Goal: Obtain resource: Obtain resource

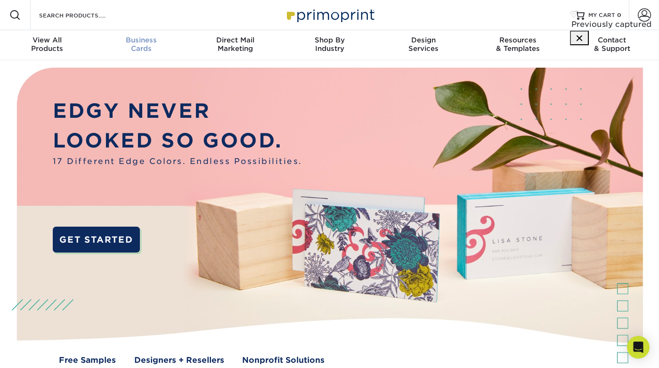
click at [133, 45] on div "Business Cards" at bounding box center [141, 44] width 94 height 17
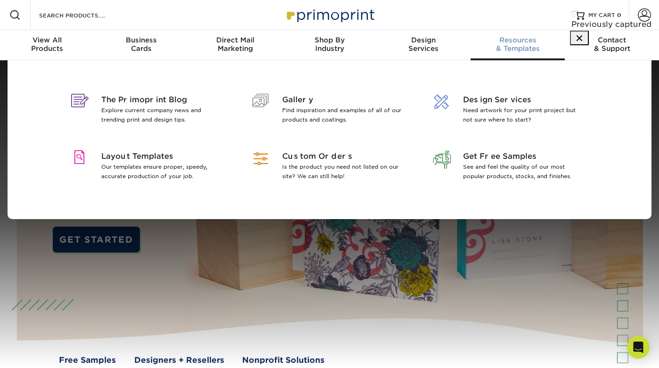
click at [512, 40] on span "Resources" at bounding box center [517, 40] width 94 height 8
click at [153, 170] on p "Our templates ensure proper, speedy, accurate production of your job." at bounding box center [162, 171] width 122 height 19
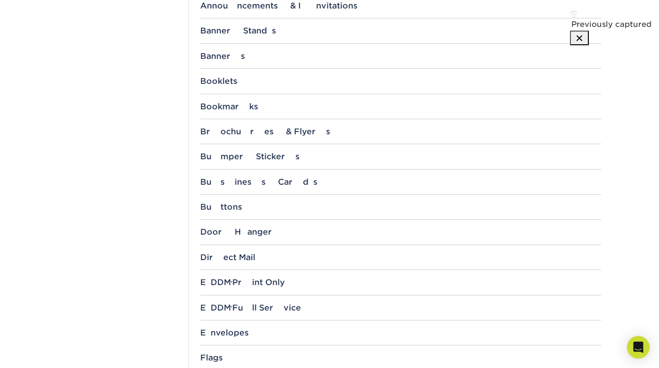
scroll to position [422, 0]
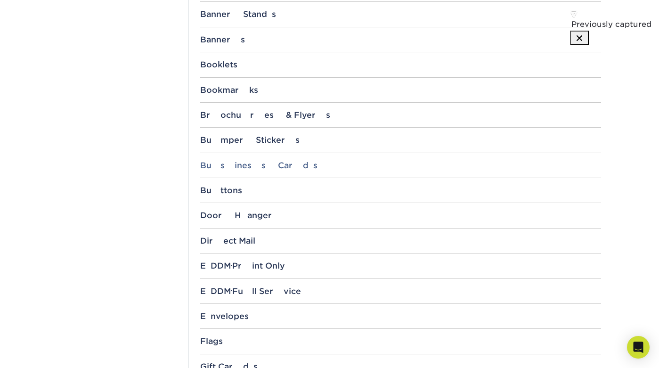
click at [223, 167] on div "Business Cards" at bounding box center [400, 165] width 401 height 9
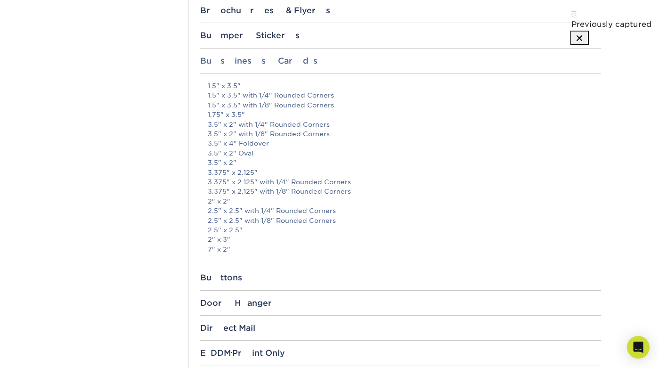
scroll to position [525, 0]
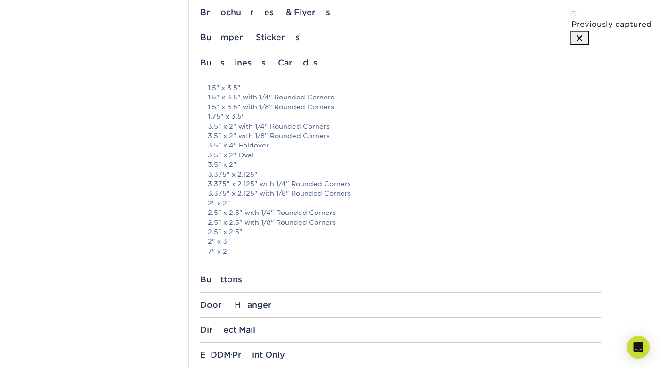
click at [318, 252] on p "1.5" x 3.5" 1.5" x 3.5" with 1/4" Rounded Corners 1.5" x 3.5" with 1/8" Rounded…" at bounding box center [404, 169] width 393 height 173
click at [226, 165] on link "3.5" x 2"" at bounding box center [222, 165] width 29 height 8
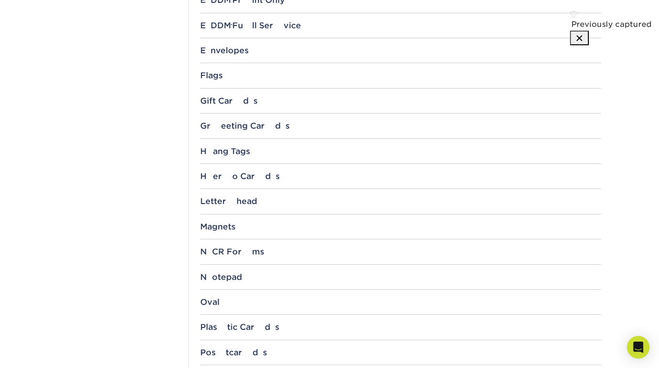
scroll to position [880, 0]
click at [244, 207] on div "Letterhead Flat 8.5" x 5.5" 8.5" x 11" 8.5" x 14" 11" x 17" Accordion 8.5" x 11…" at bounding box center [400, 204] width 401 height 17
click at [240, 202] on div "Letterhead" at bounding box center [400, 200] width 401 height 9
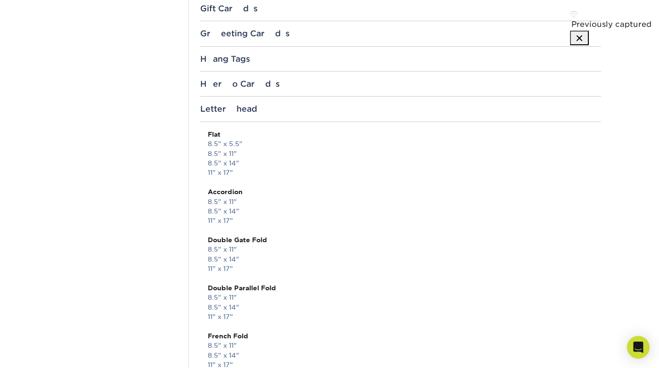
scroll to position [975, 0]
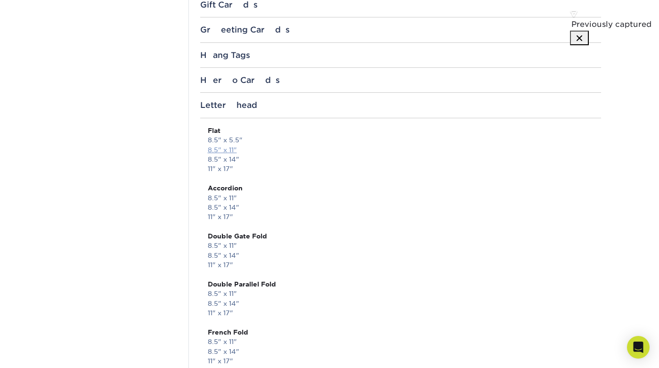
click at [227, 150] on link "8.5" x 11"" at bounding box center [222, 150] width 29 height 8
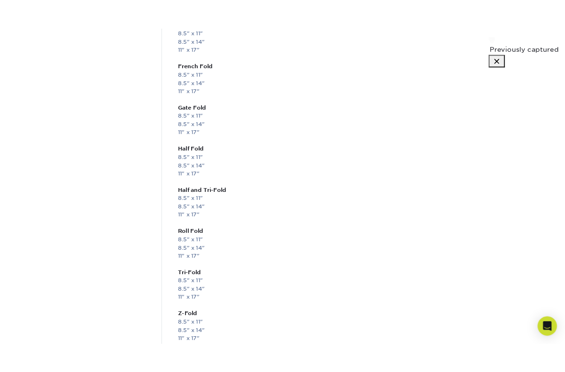
scroll to position [1265, 0]
